Goal: Task Accomplishment & Management: Use online tool/utility

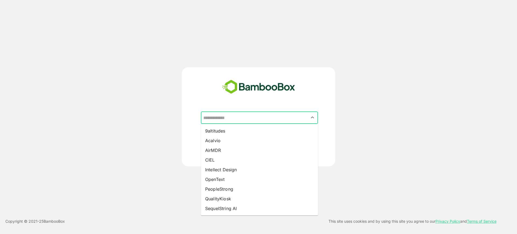
click at [244, 113] on input "text" at bounding box center [259, 117] width 115 height 10
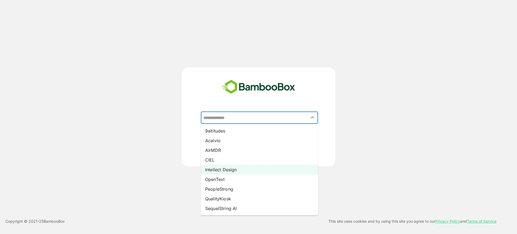
click at [234, 171] on li "Intellect Design" at bounding box center [259, 170] width 117 height 10
type input "**********"
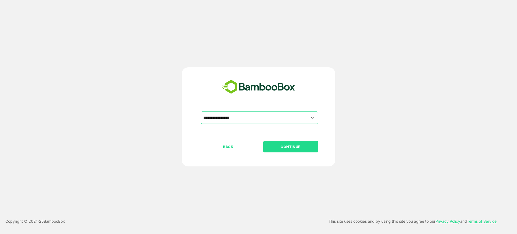
click at [278, 150] on button "CONTINUE" at bounding box center [290, 146] width 55 height 11
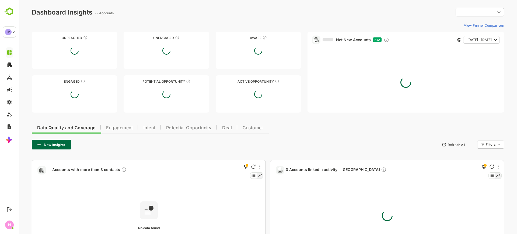
type input "**********"
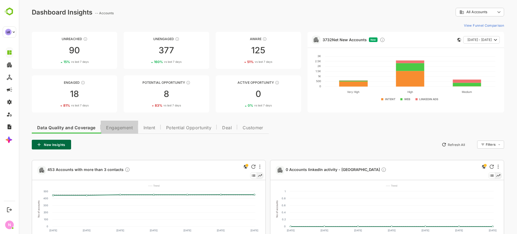
click at [114, 127] on span "Engagement" at bounding box center [119, 128] width 27 height 4
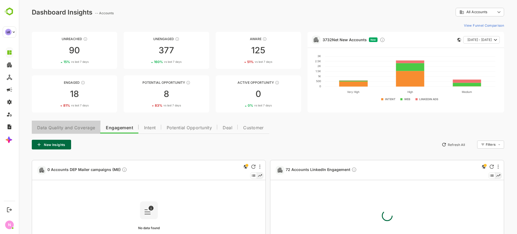
click at [75, 126] on span "Data Quality and Coverage" at bounding box center [66, 128] width 58 height 4
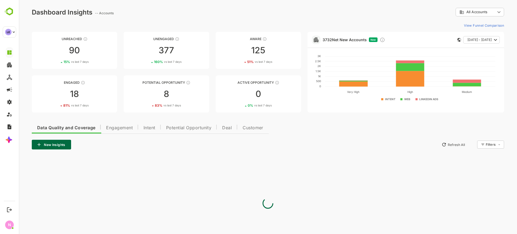
click at [146, 131] on button "Intent" at bounding box center [149, 127] width 23 height 13
click at [78, 129] on span "Data Quality and Coverage" at bounding box center [66, 128] width 58 height 4
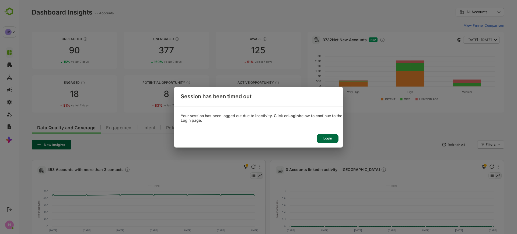
click at [325, 138] on div "Login" at bounding box center [327, 138] width 22 height 9
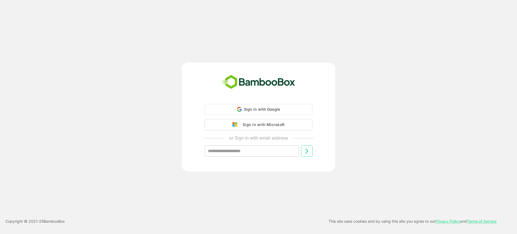
click at [258, 115] on div "Sign in with Google Sign in with Google. Opens in new tab Sign in with Microsof…" at bounding box center [258, 134] width 134 height 61
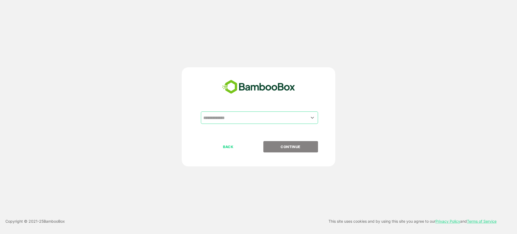
click at [226, 114] on input "text" at bounding box center [259, 117] width 115 height 10
drag, startPoint x: 258, startPoint y: 115, endPoint x: 226, endPoint y: 114, distance: 32.1
click at [226, 114] on input "text" at bounding box center [259, 117] width 115 height 10
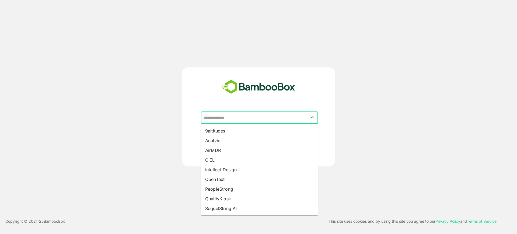
click at [226, 114] on input "text" at bounding box center [259, 117] width 115 height 10
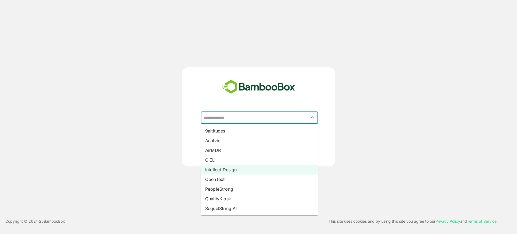
click at [239, 172] on li "Intellect Design" at bounding box center [259, 170] width 117 height 10
type input "**********"
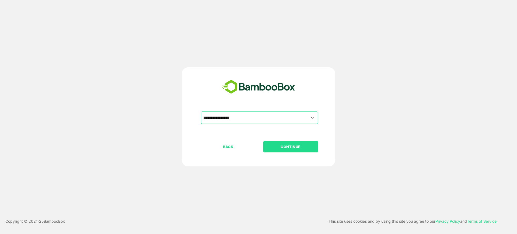
click at [284, 147] on p "CONTINUE" at bounding box center [290, 147] width 54 height 6
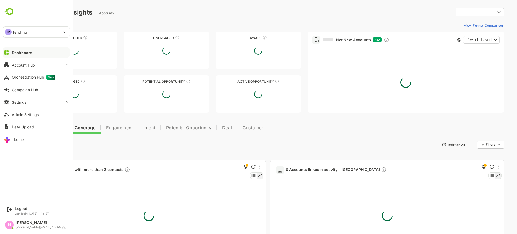
type input "**********"
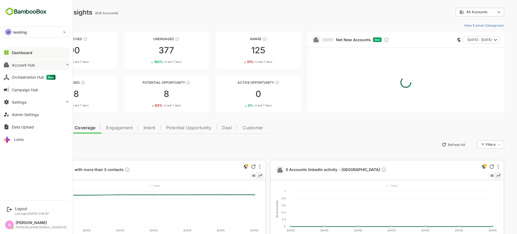
click at [24, 63] on div "Account Hub" at bounding box center [23, 65] width 23 height 5
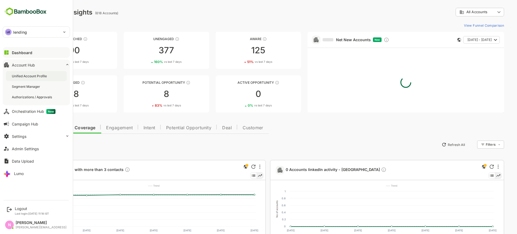
click at [31, 74] on div "Unified Account Profile" at bounding box center [30, 76] width 36 height 5
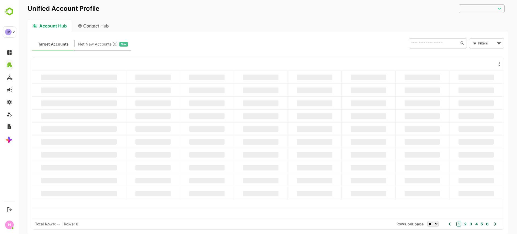
type input "**********"
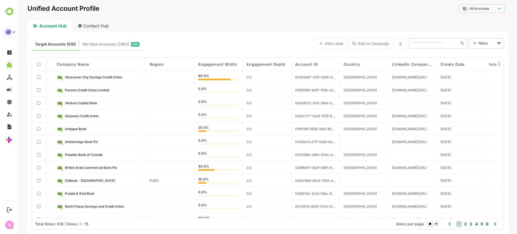
scroll to position [48, 779]
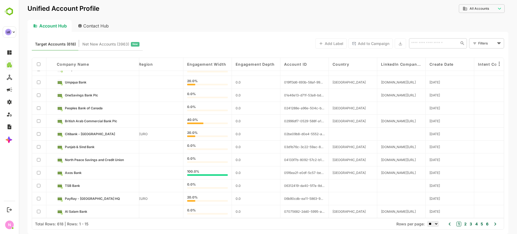
click at [466, 225] on button "2" at bounding box center [465, 224] width 4 height 6
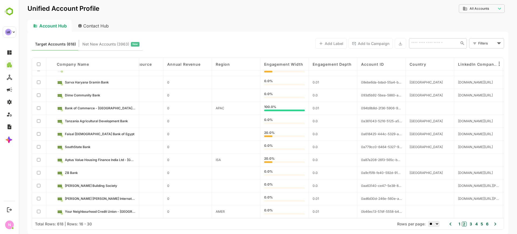
scroll to position [0, 702]
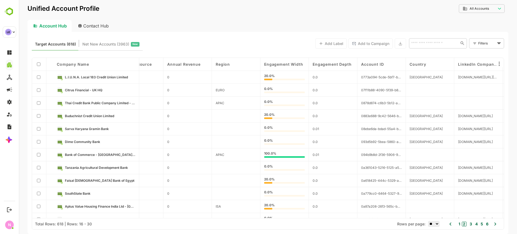
click at [259, 62] on div "Region" at bounding box center [236, 64] width 48 height 13
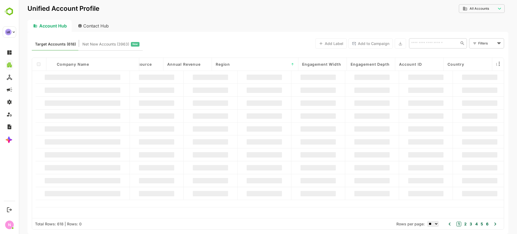
drag, startPoint x: 259, startPoint y: 62, endPoint x: 323, endPoint y: 60, distance: 63.8
drag, startPoint x: 323, startPoint y: 60, endPoint x: 288, endPoint y: 39, distance: 41.3
click at [288, 39] on div "Target Accounts (618) Net New Accounts ( 3963 ) New Add Label Add to Campaign ​…" at bounding box center [268, 43] width 472 height 15
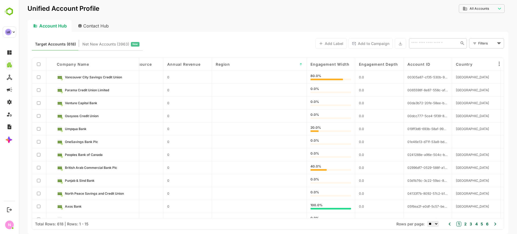
drag, startPoint x: 259, startPoint y: 61, endPoint x: 332, endPoint y: 58, distance: 72.7
click at [332, 58] on div "Company name B2 Account Stage Engagement Level Intent Level Intent Topics ICP L…" at bounding box center [267, 138] width 471 height 160
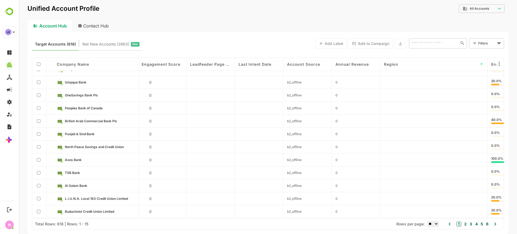
scroll to position [0, 534]
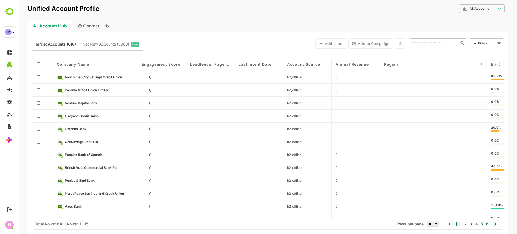
click at [480, 65] on span "↑" at bounding box center [481, 64] width 3 height 4
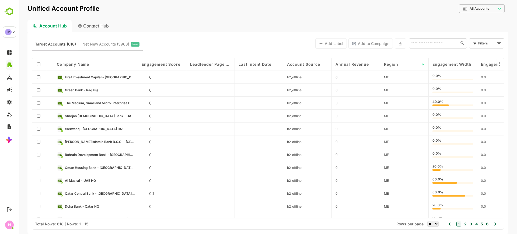
drag, startPoint x: 430, startPoint y: 64, endPoint x: 467, endPoint y: 62, distance: 37.2
click at [465, 62] on div "Engagement Width" at bounding box center [452, 64] width 48 height 13
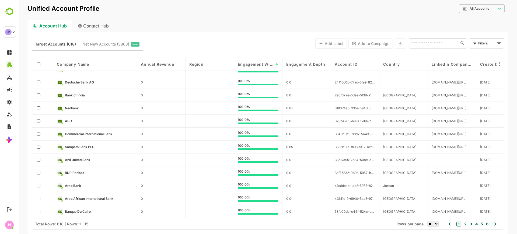
scroll to position [48, 729]
click at [418, 40] on input "text" at bounding box center [433, 43] width 48 height 6
paste input "********"
type input "********"
click at [431, 58] on li "FBC Bank Limited - [GEOGRAPHIC_DATA] HQ" at bounding box center [438, 58] width 56 height 15
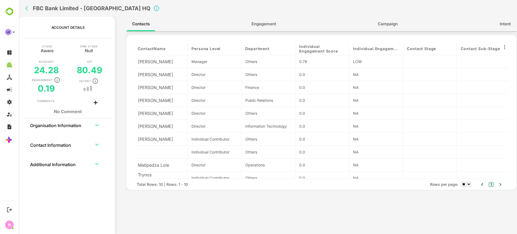
click at [91, 124] on td "collapsible table" at bounding box center [97, 124] width 18 height 13
click at [97, 126] on icon "expand row" at bounding box center [97, 125] width 6 height 6
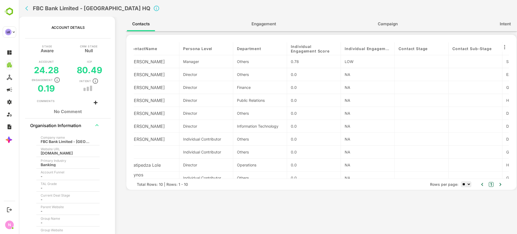
scroll to position [0, 15]
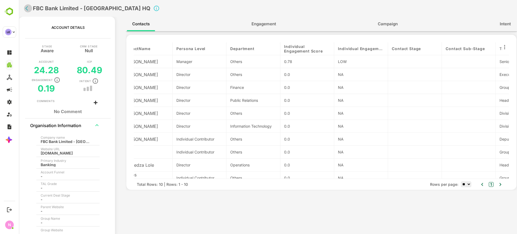
click at [28, 10] on icon "back" at bounding box center [27, 8] width 5 height 5
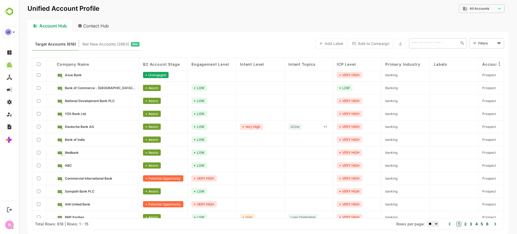
scroll to position [1, 0]
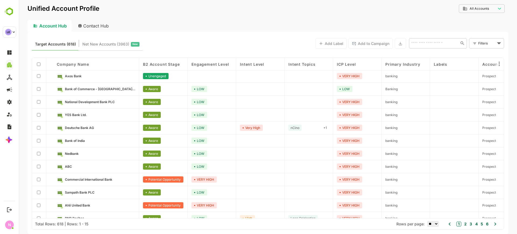
click at [474, 41] on div "Filters ​" at bounding box center [486, 43] width 35 height 10
click at [484, 44] on body "**********" at bounding box center [268, 117] width 498 height 234
click at [482, 57] on span "New Filter" at bounding box center [487, 55] width 16 height 6
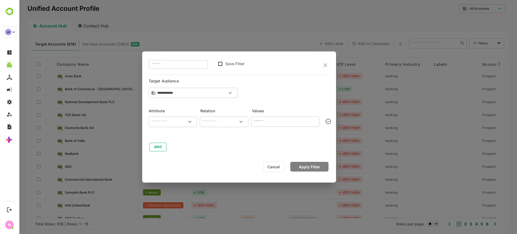
click at [168, 122] on input "text" at bounding box center [173, 121] width 46 height 6
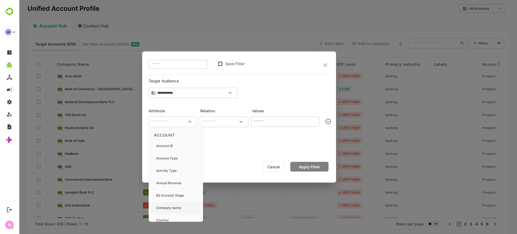
click at [176, 209] on p "Company name" at bounding box center [168, 207] width 25 height 5
type input "**********"
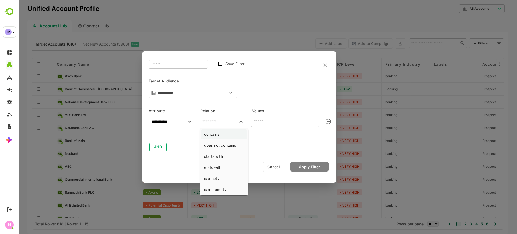
click at [228, 133] on li "contains" at bounding box center [224, 134] width 46 height 10
type input "********"
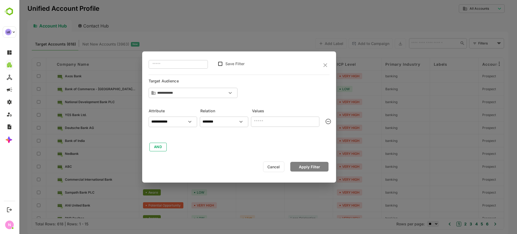
click at [266, 124] on input "text" at bounding box center [285, 122] width 68 height 10
drag, startPoint x: 266, startPoint y: 124, endPoint x: 252, endPoint y: 138, distance: 20.0
click at [252, 138] on div at bounding box center [239, 135] width 181 height 8
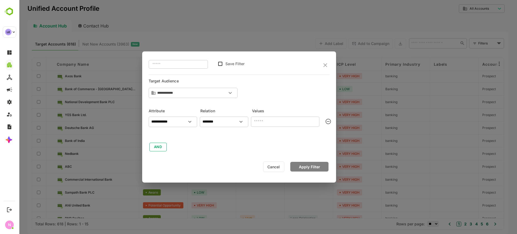
click at [252, 138] on div at bounding box center [239, 135] width 181 height 8
click at [276, 123] on input "text" at bounding box center [285, 122] width 68 height 10
drag, startPoint x: 276, startPoint y: 123, endPoint x: 263, endPoint y: 125, distance: 13.4
drag, startPoint x: 263, startPoint y: 125, endPoint x: 218, endPoint y: 146, distance: 49.6
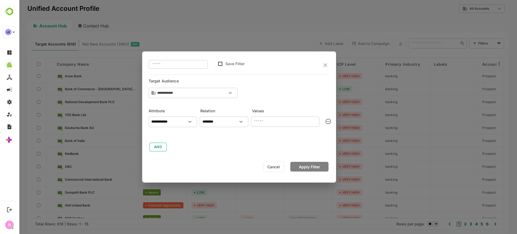
click at [218, 146] on div "**********" at bounding box center [239, 133] width 181 height 38
click at [325, 68] on icon "close" at bounding box center [325, 65] width 6 height 6
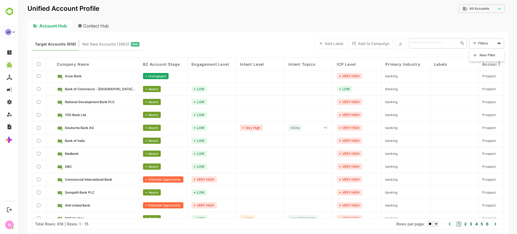
click at [484, 40] on body "**********" at bounding box center [268, 117] width 498 height 234
click at [480, 55] on span "New Filter" at bounding box center [487, 55] width 16 height 6
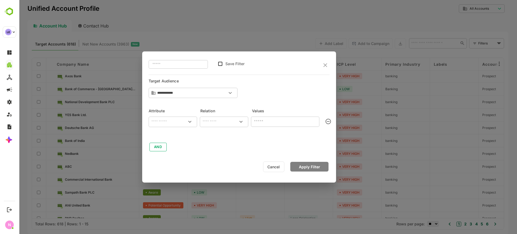
click at [175, 117] on div "​" at bounding box center [173, 122] width 48 height 10
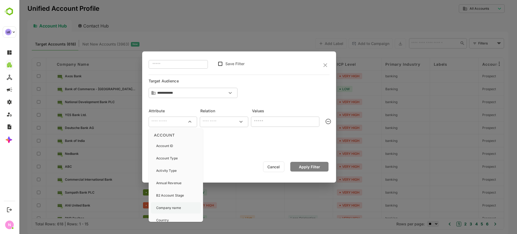
click at [176, 206] on p "Company name" at bounding box center [168, 207] width 25 height 5
type input "**********"
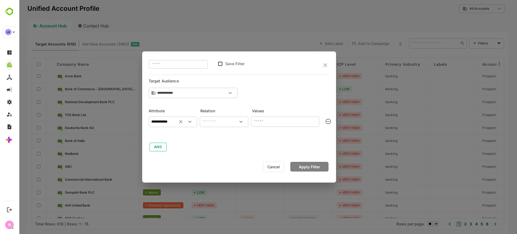
click at [223, 126] on div "​" at bounding box center [224, 122] width 48 height 10
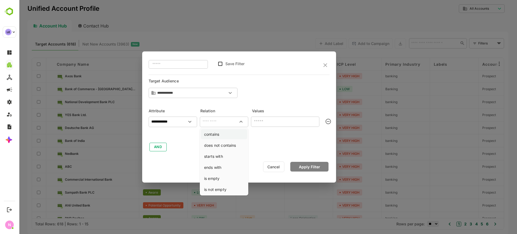
click at [219, 133] on li "contains" at bounding box center [224, 134] width 46 height 10
type input "********"
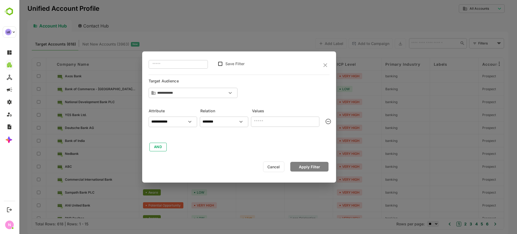
click at [269, 121] on input "text" at bounding box center [285, 122] width 68 height 10
paste input "********"
type input "***"
click at [314, 169] on button "Apply Filter" at bounding box center [309, 167] width 38 height 10
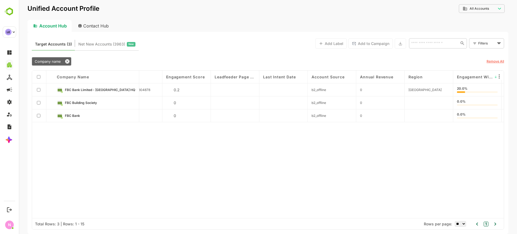
scroll to position [0, 552]
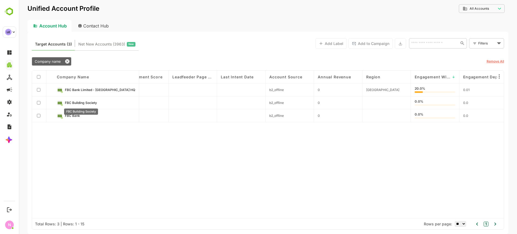
click at [77, 103] on span "FBC Building Society" at bounding box center [81, 103] width 32 height 4
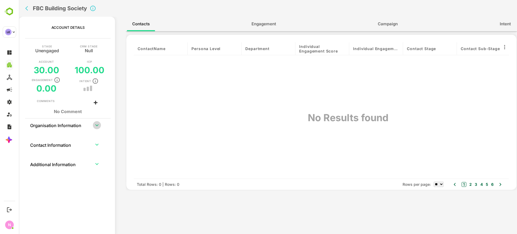
click at [98, 127] on icon "expand row" at bounding box center [97, 125] width 6 height 6
click at [27, 6] on icon "back" at bounding box center [27, 8] width 5 height 5
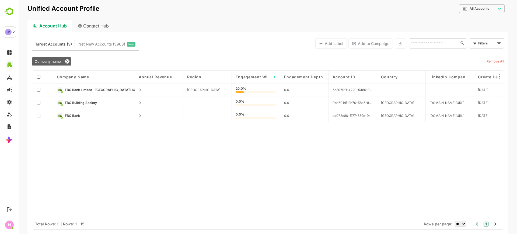
scroll to position [0, 732]
click at [197, 102] on div at bounding box center [206, 102] width 48 height 13
click at [167, 126] on div "Company name B2 Account Stage Engagement Level Intent Level Intent Topics ICP L…" at bounding box center [267, 144] width 471 height 147
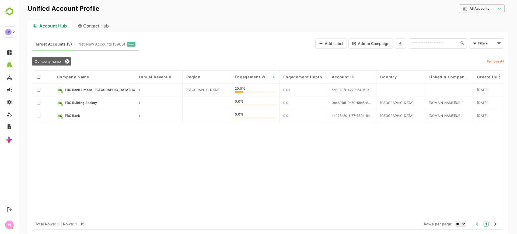
click at [134, 146] on div "Company name B2 Account Stage Engagement Level Intent Level Intent Topics ICP L…" at bounding box center [267, 144] width 471 height 147
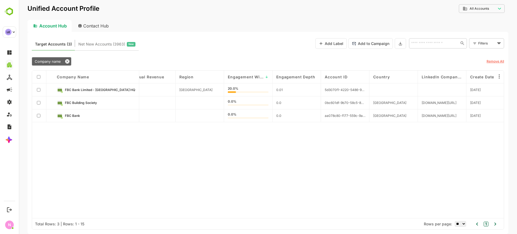
click at [246, 141] on div "Company name B2 Account Stage Engagement Level Intent Level Intent Topics ICP L…" at bounding box center [267, 144] width 471 height 147
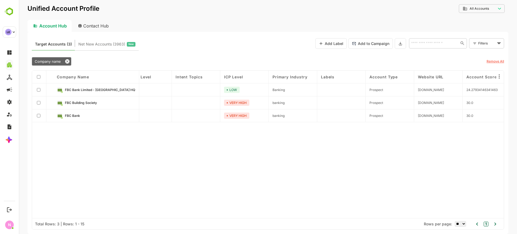
scroll to position [0, 0]
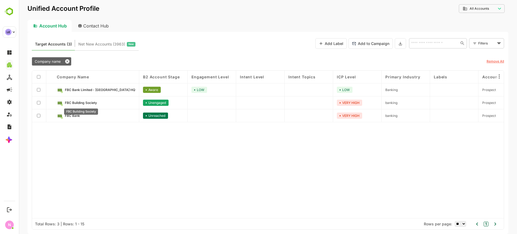
click at [85, 101] on span "FBC Building Society" at bounding box center [81, 103] width 32 height 4
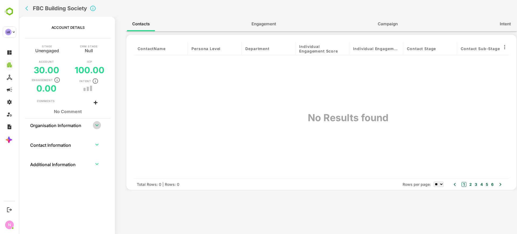
click at [96, 123] on icon "expand row" at bounding box center [97, 125] width 6 height 6
click at [26, 10] on icon "back" at bounding box center [27, 8] width 5 height 5
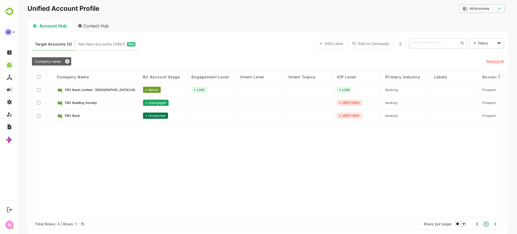
click at [70, 111] on div "FBC Bank" at bounding box center [96, 115] width 86 height 13
click at [73, 118] on div "FBC Bank" at bounding box center [72, 123] width 19 height 10
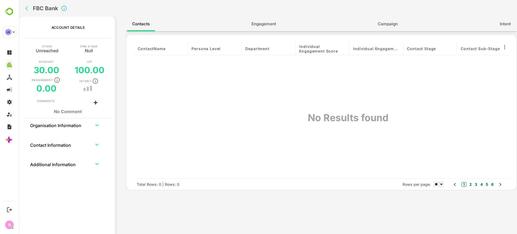
click at [94, 119] on td "collapsible table" at bounding box center [97, 124] width 18 height 13
click at [99, 126] on icon "expand row" at bounding box center [97, 125] width 6 height 6
drag, startPoint x: 70, startPoint y: 154, endPoint x: 39, endPoint y: 152, distance: 31.3
click at [39, 152] on th "Website URL [DOMAIN_NAME]" at bounding box center [67, 151] width 63 height 12
click at [23, 12] on div "FBC Bank" at bounding box center [268, 8] width 498 height 17
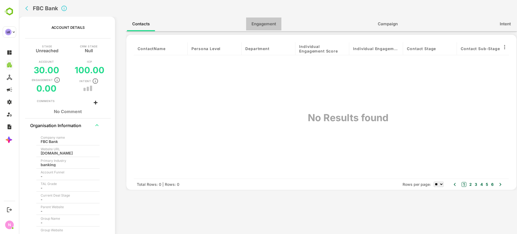
click at [262, 22] on span "Engagement" at bounding box center [263, 23] width 24 height 7
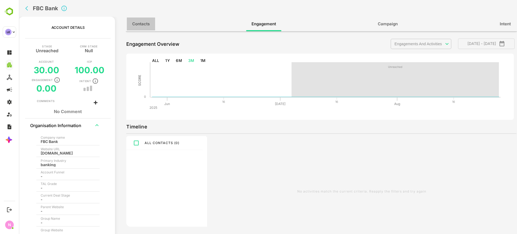
click at [145, 23] on span "Contacts" at bounding box center [140, 23] width 17 height 7
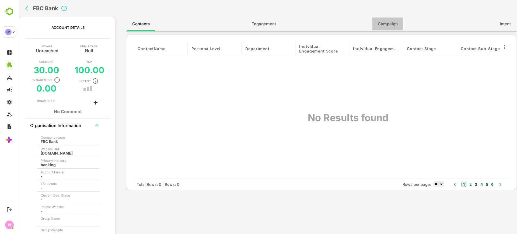
click at [390, 18] on button "Campaign" at bounding box center [387, 23] width 31 height 13
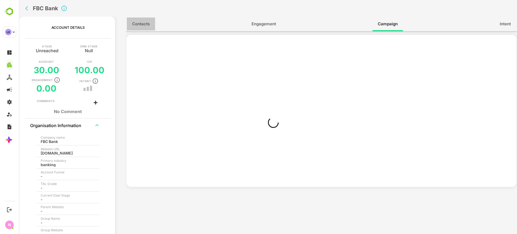
click at [146, 21] on span "Contacts" at bounding box center [140, 23] width 17 height 7
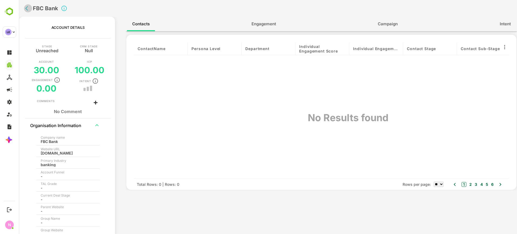
click at [28, 8] on icon "back" at bounding box center [27, 8] width 5 height 5
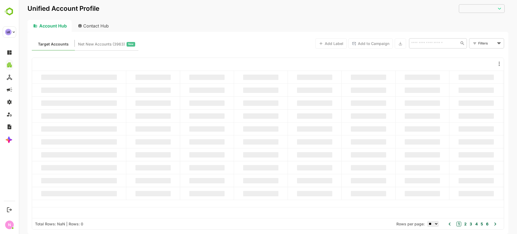
type input "**********"
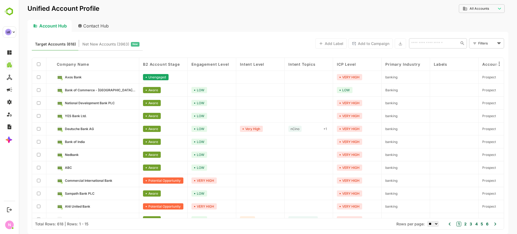
click at [429, 48] on div "​" at bounding box center [438, 43] width 58 height 13
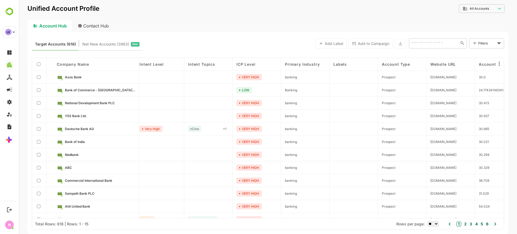
scroll to position [0, 79]
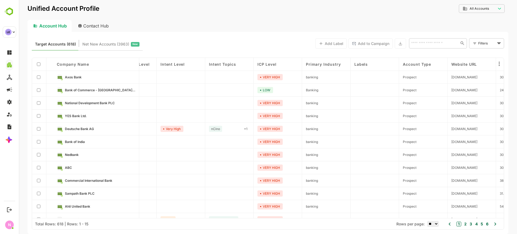
click at [414, 47] on div "​" at bounding box center [438, 43] width 58 height 10
click at [476, 45] on div at bounding box center [475, 43] width 4 height 5
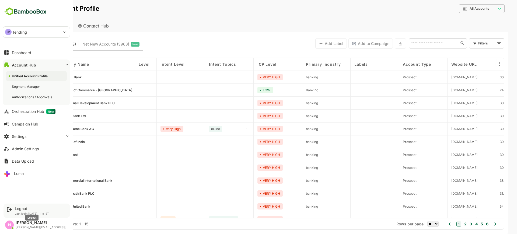
click at [21, 209] on div "Logout" at bounding box center [32, 208] width 34 height 5
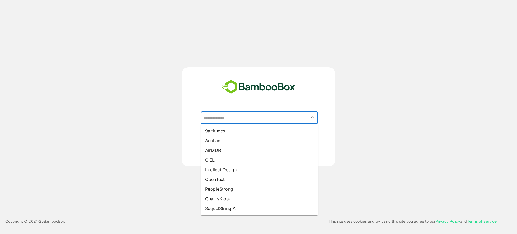
click at [256, 116] on input "text" at bounding box center [259, 117] width 115 height 10
click at [225, 156] on li "CIEL" at bounding box center [259, 160] width 117 height 10
type input "****"
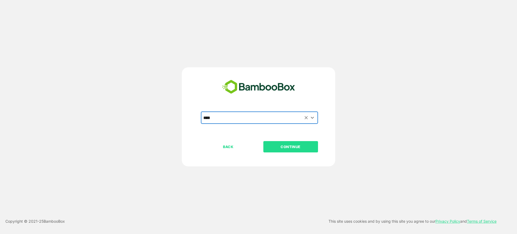
click at [294, 144] on p "CONTINUE" at bounding box center [290, 147] width 54 height 6
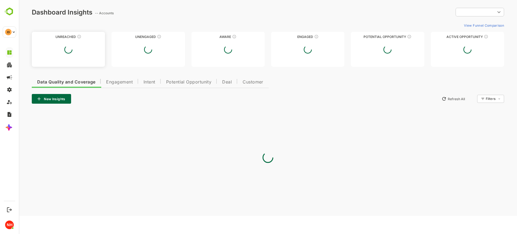
type input "**********"
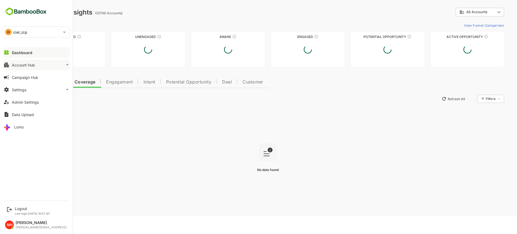
click at [16, 65] on div "Account Hub" at bounding box center [23, 65] width 23 height 5
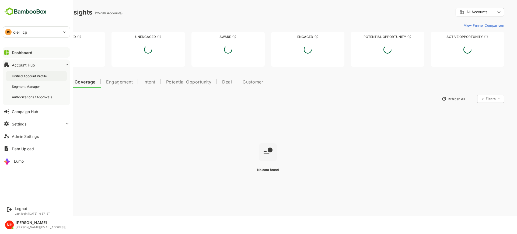
click at [24, 77] on div "Unified Account Profile" at bounding box center [30, 76] width 36 height 5
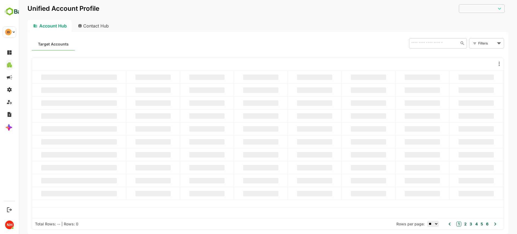
type input "**********"
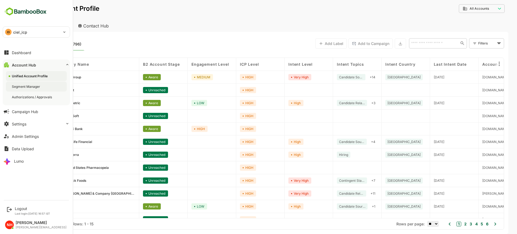
click at [35, 87] on div "Segment Manager" at bounding box center [26, 86] width 29 height 5
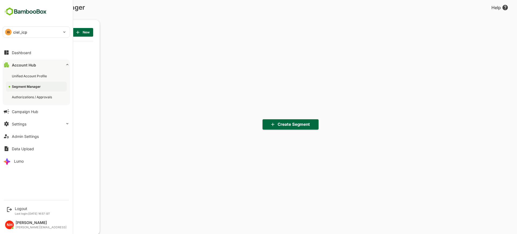
scroll to position [163, 66]
click at [36, 52] on button "Dashboard" at bounding box center [36, 52] width 67 height 11
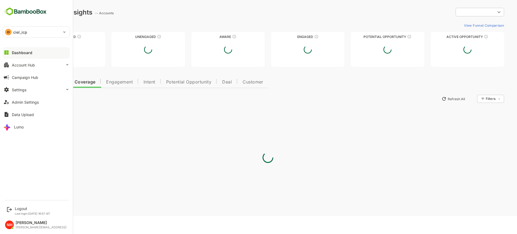
type input "**********"
click at [38, 62] on button "Account Hub" at bounding box center [36, 64] width 67 height 11
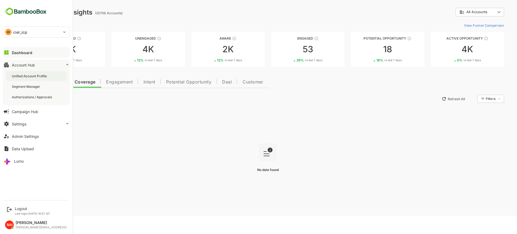
click at [39, 75] on div "Unified Account Profile" at bounding box center [30, 76] width 36 height 5
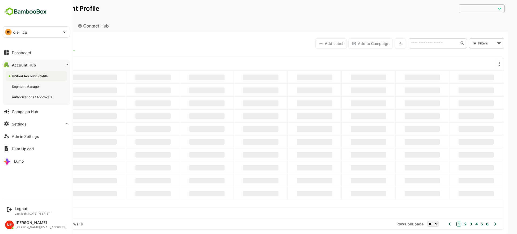
type input "**********"
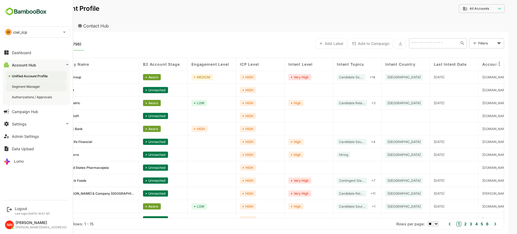
click at [36, 86] on div "Segment Manager" at bounding box center [26, 86] width 29 height 5
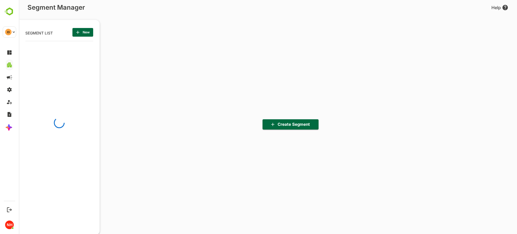
scroll to position [163, 66]
click at [284, 124] on span "Create Segment" at bounding box center [290, 124] width 47 height 7
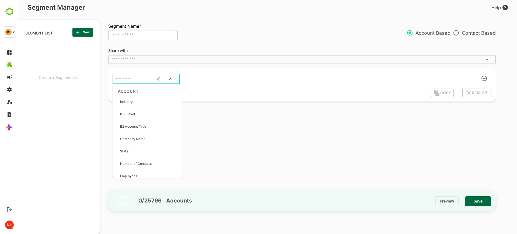
click at [147, 76] on input "text" at bounding box center [139, 78] width 51 height 7
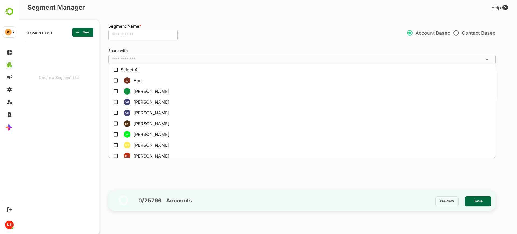
click at [318, 60] on input "text" at bounding box center [297, 59] width 375 height 5
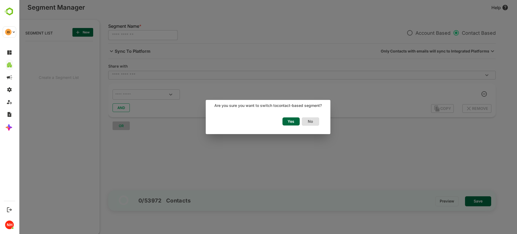
click at [292, 122] on span "Yes" at bounding box center [291, 121] width 12 height 7
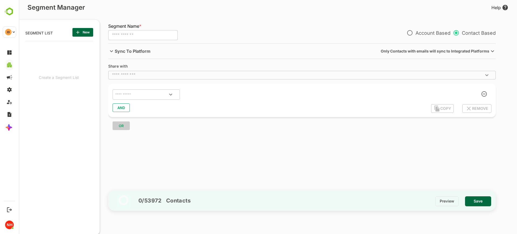
click at [147, 54] on div "Sync To Platform" at bounding box center [129, 51] width 42 height 15
click at [126, 61] on body "**********" at bounding box center [268, 117] width 498 height 234
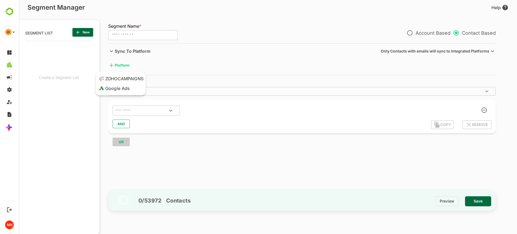
click at [120, 85] on div "Google Ads" at bounding box center [114, 88] width 32 height 10
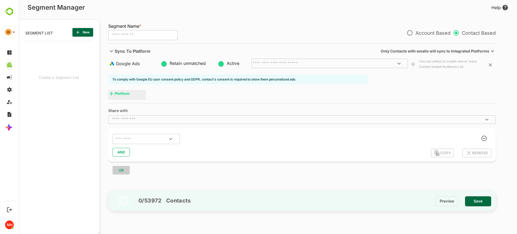
click at [274, 66] on div "​" at bounding box center [329, 63] width 156 height 9
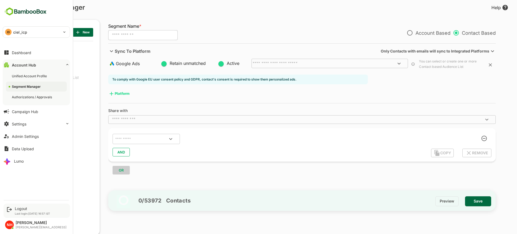
click at [29, 205] on div "Logout Last login: [DATE] 16:57 IST" at bounding box center [36, 210] width 66 height 14
click at [23, 212] on p "Last login: [DATE] 16:57 IST" at bounding box center [32, 213] width 35 height 3
click at [23, 206] on div "Logout Last login: [DATE] 16:57 IST" at bounding box center [36, 210] width 66 height 14
click at [21, 209] on div "Logout" at bounding box center [32, 208] width 35 height 5
